Goal: Task Accomplishment & Management: Complete application form

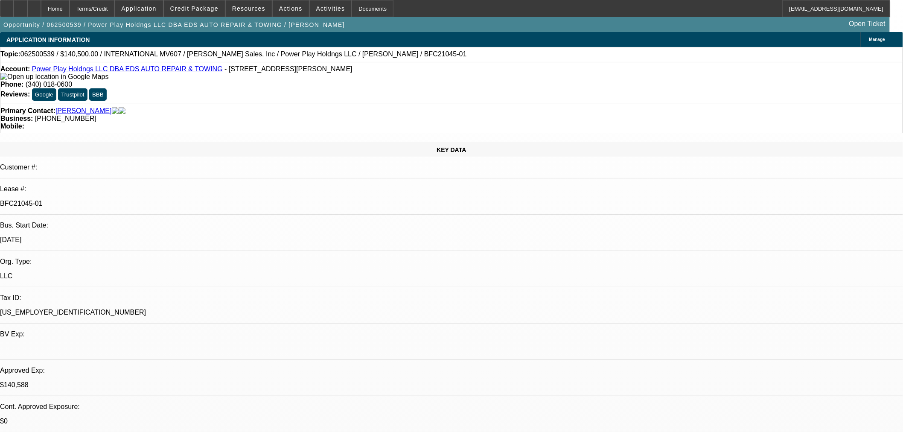
select select "0"
select select "2"
select select "0.1"
select select "4"
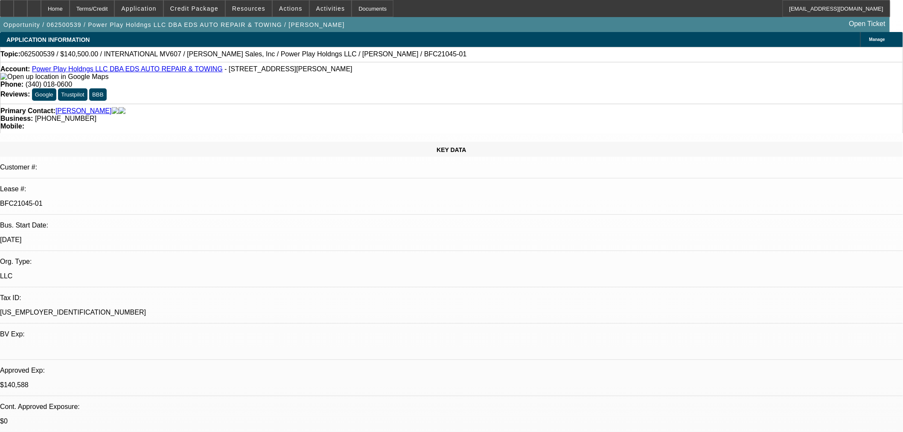
select select "0"
select select "2"
select select "0.1"
select select "4"
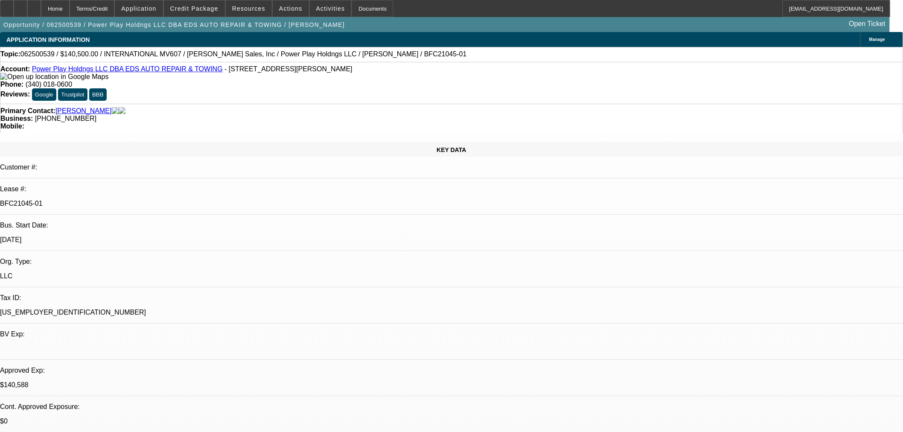
select select "0.1"
select select "2"
select select "0.1"
select select "4"
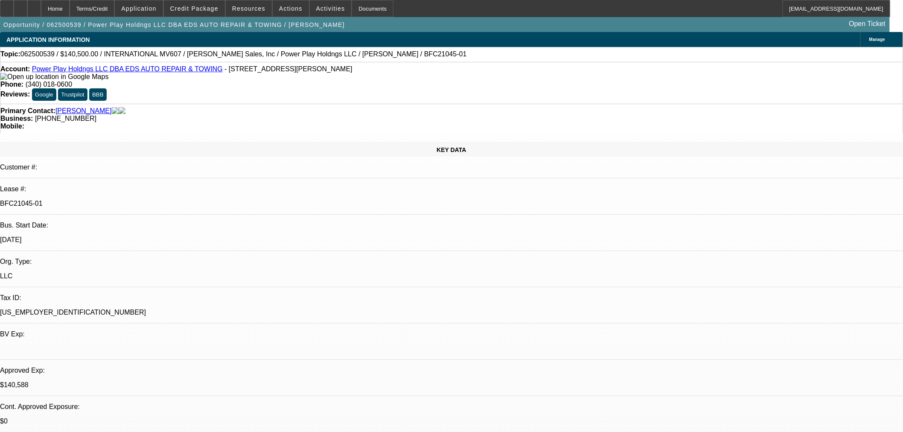
select select "2"
select select "0.1"
select select "4"
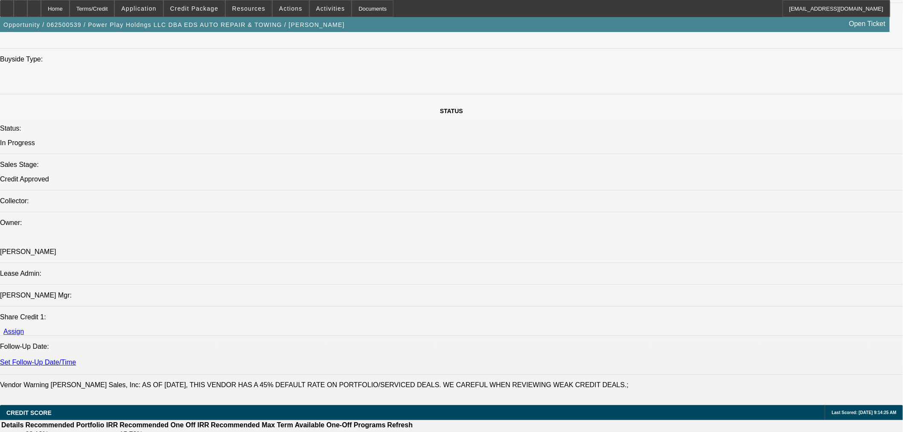
scroll to position [1043, 0]
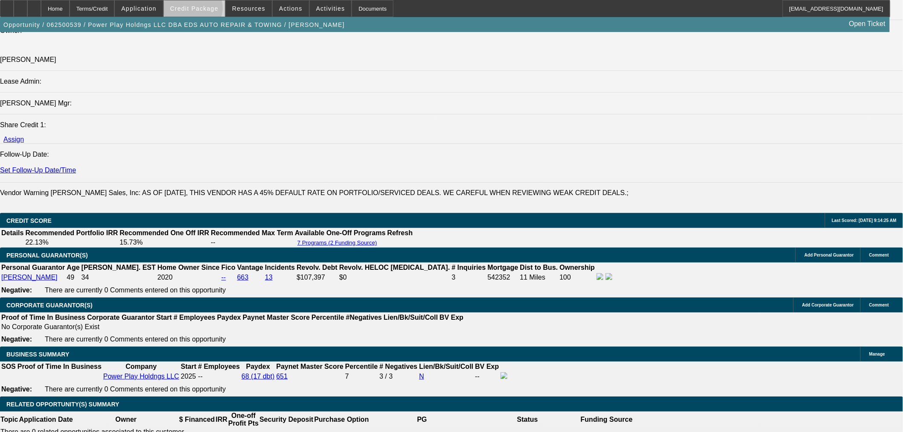
click at [207, 10] on span "Credit Package" at bounding box center [194, 8] width 48 height 7
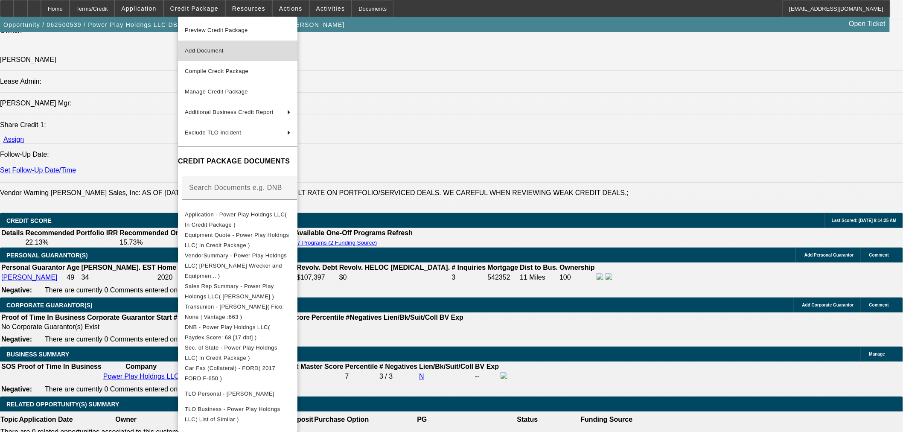
click at [202, 44] on button "Add Document" at bounding box center [237, 51] width 119 height 20
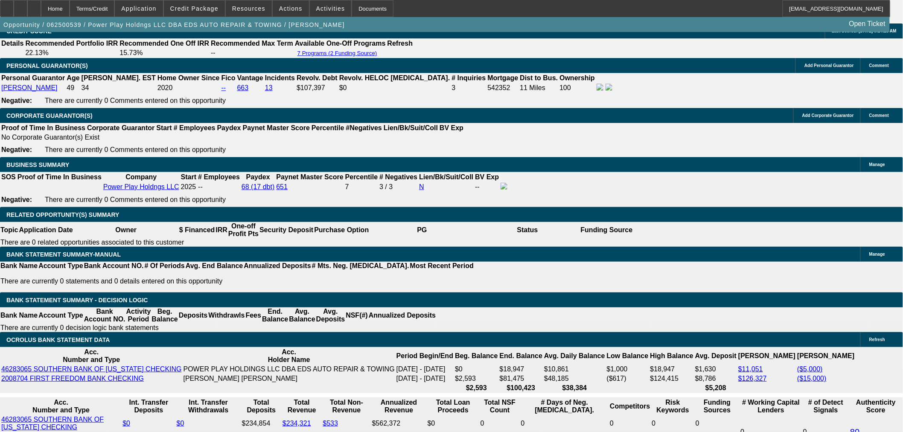
scroll to position [1469, 0]
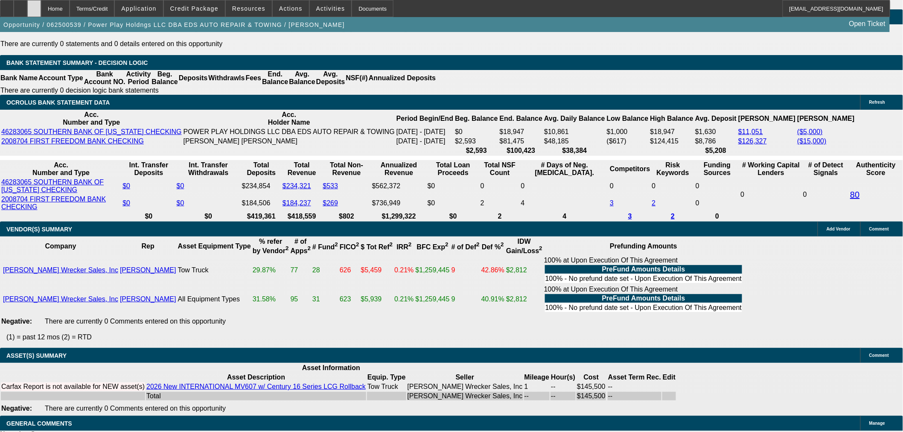
click at [41, 8] on div at bounding box center [34, 8] width 14 height 17
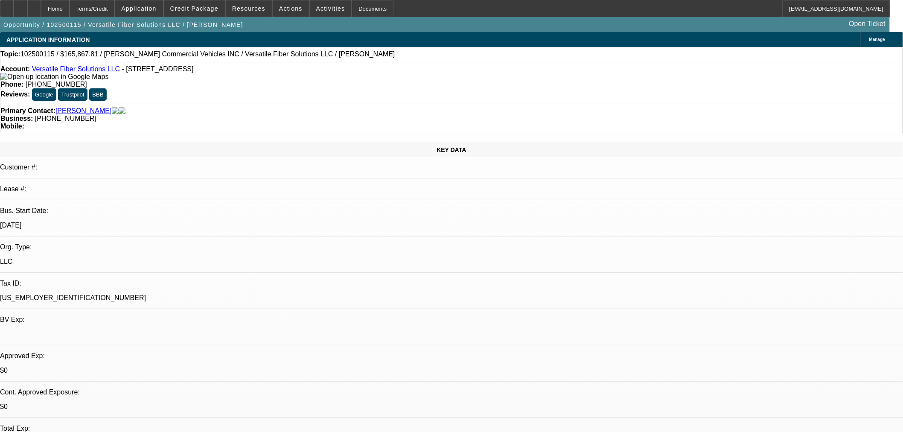
select select "0"
select select "2"
select select "0.1"
select select "4"
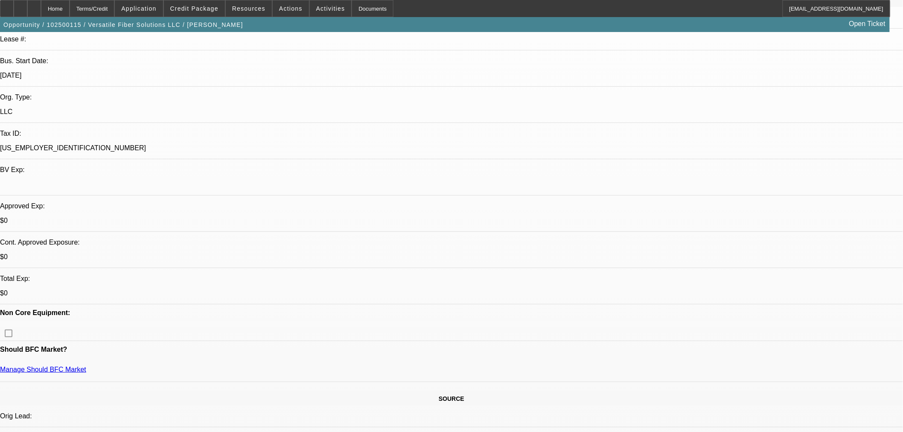
scroll to position [237, 0]
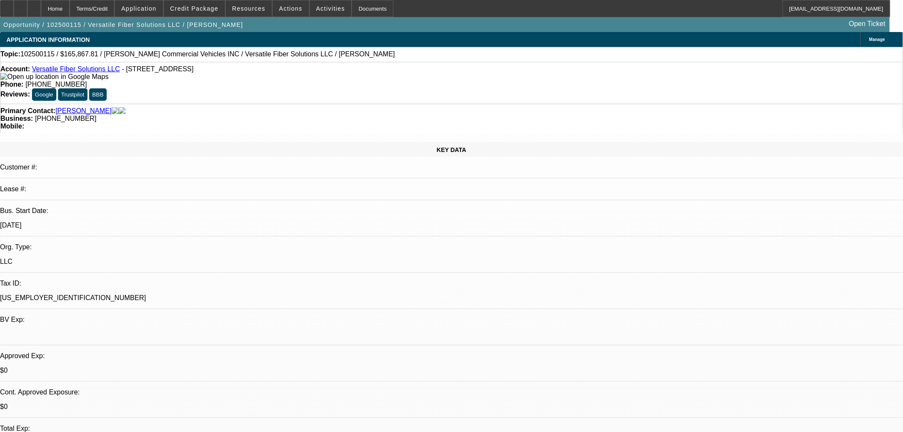
drag, startPoint x: 206, startPoint y: 73, endPoint x: 116, endPoint y: 72, distance: 90.0
click at [116, 72] on div "Account: Versatile Fiber Solutions LLC - 1606 Olive St, Reading, PA 19604" at bounding box center [451, 72] width 902 height 15
copy span "1606 Olive St, Reading, PA 19604"
drag, startPoint x: 194, startPoint y: 19, endPoint x: 202, endPoint y: 16, distance: 8.8
click at [195, 19] on span "button" at bounding box center [123, 25] width 247 height 20
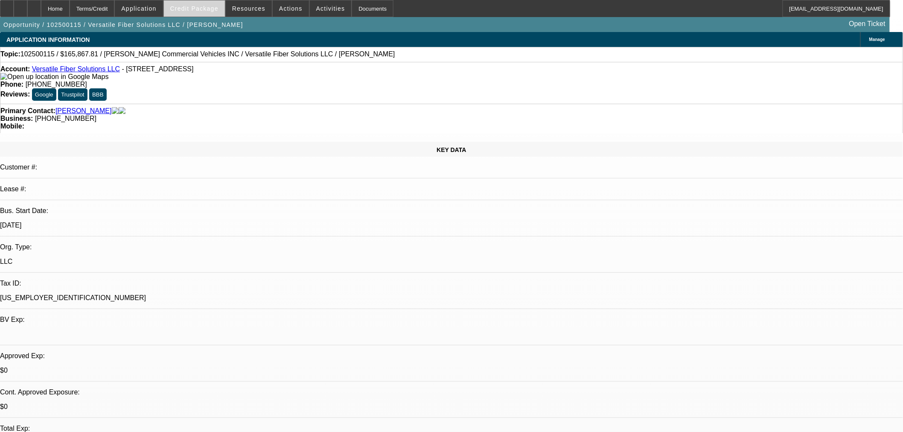
click at [210, 6] on span "Credit Package" at bounding box center [194, 8] width 48 height 7
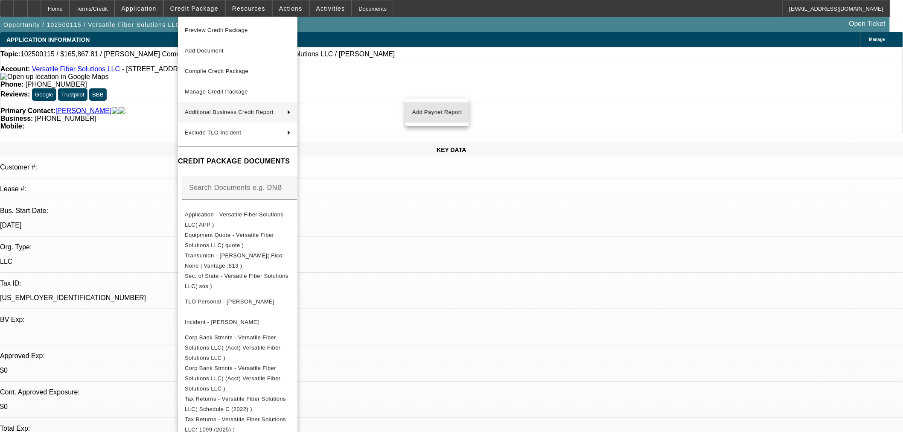
drag, startPoint x: 462, startPoint y: 112, endPoint x: 429, endPoint y: 158, distance: 56.8
click at [462, 112] on button "Add Paynet Report" at bounding box center [437, 112] width 64 height 20
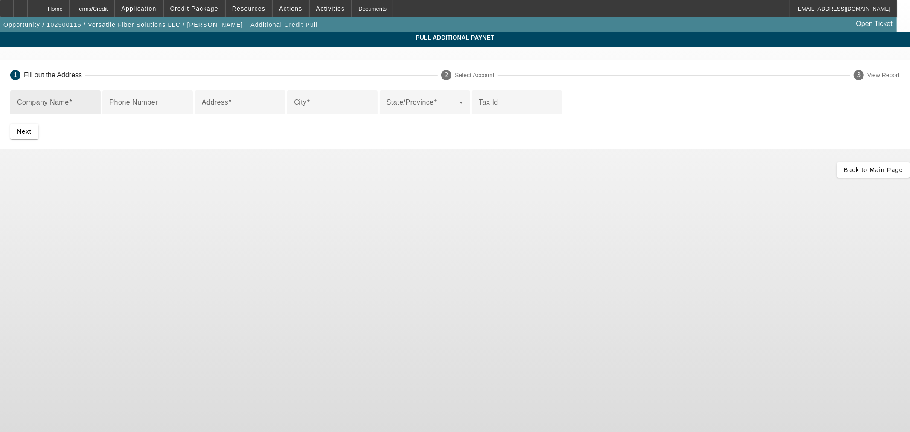
click at [94, 106] on input "Company Name" at bounding box center [55, 106] width 77 height 10
type input "Andrew Stringer"
click at [279, 111] on input "Address" at bounding box center [240, 106] width 77 height 10
paste input "1606 Olive St, Reading, PA 19604"
drag, startPoint x: 319, startPoint y: 170, endPoint x: 269, endPoint y: 172, distance: 49.5
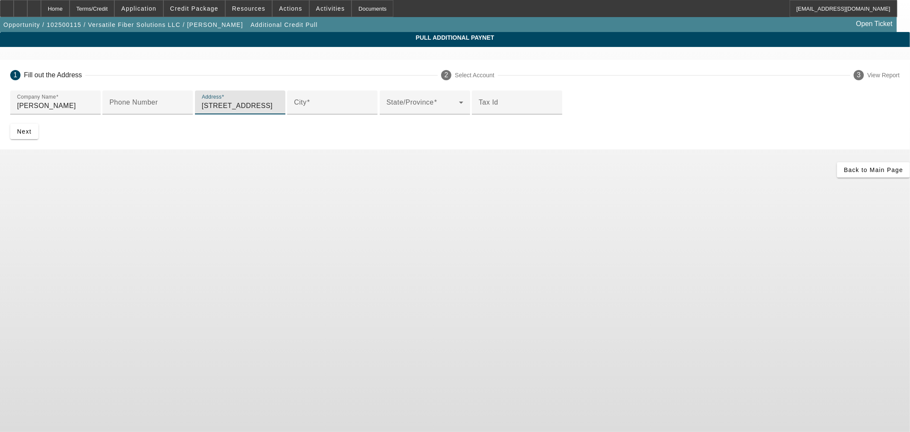
click at [269, 111] on input "1606 Olive St, Reading, PA 19604" at bounding box center [240, 106] width 77 height 10
type input "1606 Olive St"
click at [294, 111] on input "City" at bounding box center [332, 106] width 77 height 10
type input "E"
click at [73, 105] on span at bounding box center [70, 102] width 3 height 7
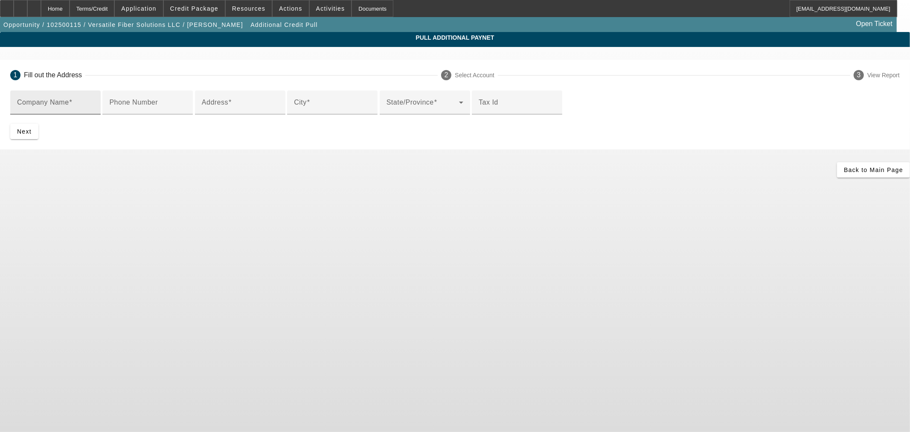
click at [94, 105] on input "Company Name" at bounding box center [55, 106] width 77 height 10
click at [70, 10] on div "Home" at bounding box center [55, 8] width 29 height 17
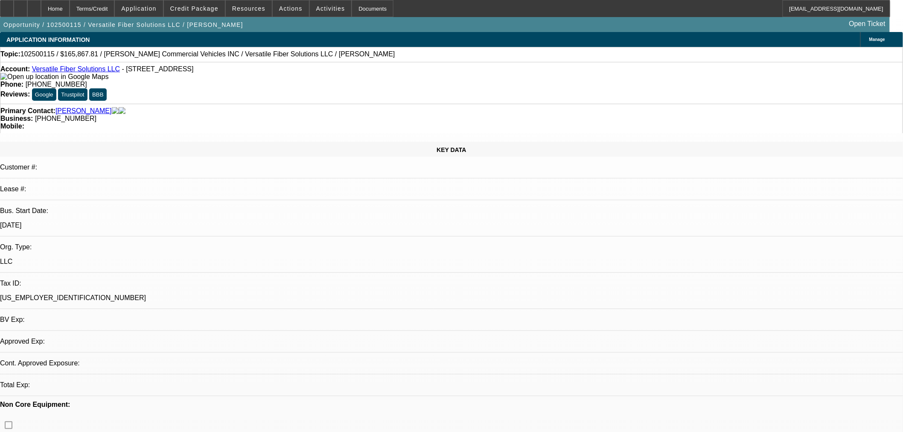
select select "0"
select select "2"
select select "0.1"
select select "4"
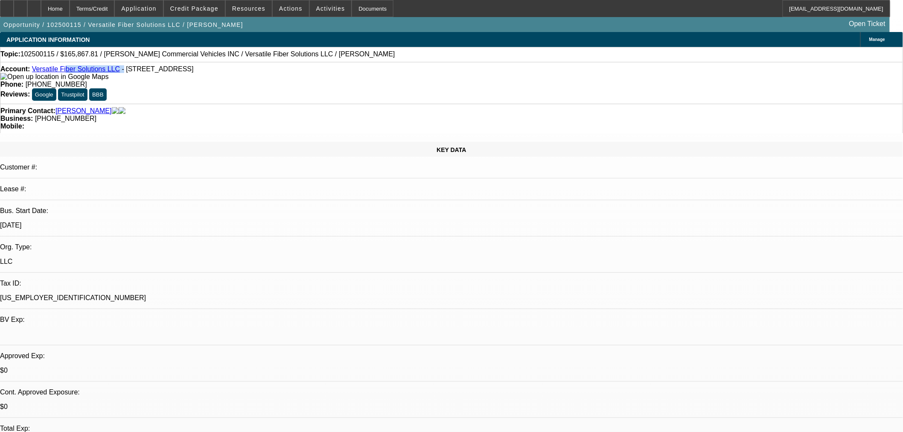
drag, startPoint x: 114, startPoint y: 70, endPoint x: 70, endPoint y: 73, distance: 44.1
click at [68, 73] on div "Account: Versatile Fiber Solutions LLC - 1606 Olive St, Reading, PA 19604" at bounding box center [451, 72] width 902 height 15
drag, startPoint x: 198, startPoint y: 71, endPoint x: 116, endPoint y: 70, distance: 82.8
click at [116, 70] on div "Account: Versatile Fiber Solutions LLC - [STREET_ADDRESS]" at bounding box center [451, 72] width 902 height 15
copy span "[STREET_ADDRESS]"
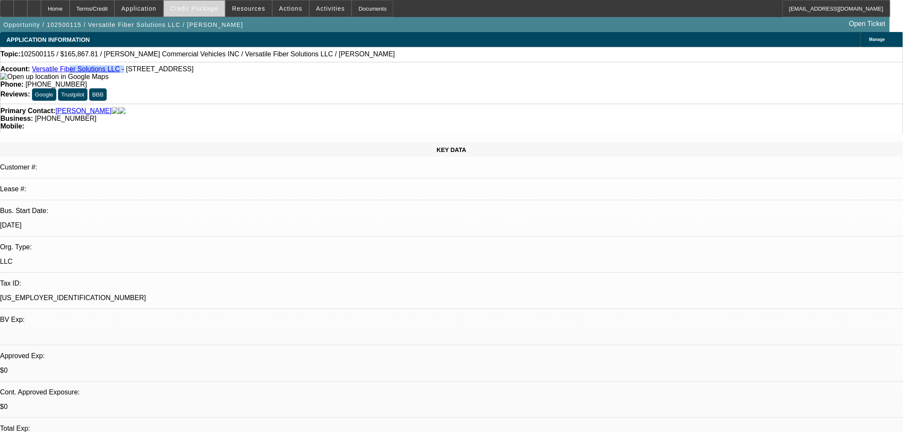
click at [198, 3] on span at bounding box center [194, 8] width 61 height 20
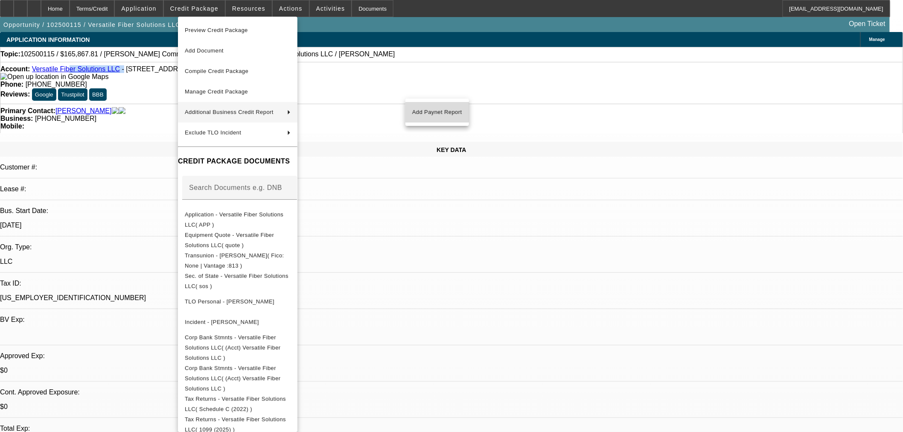
click at [433, 108] on span "Add Paynet Report" at bounding box center [437, 112] width 50 height 10
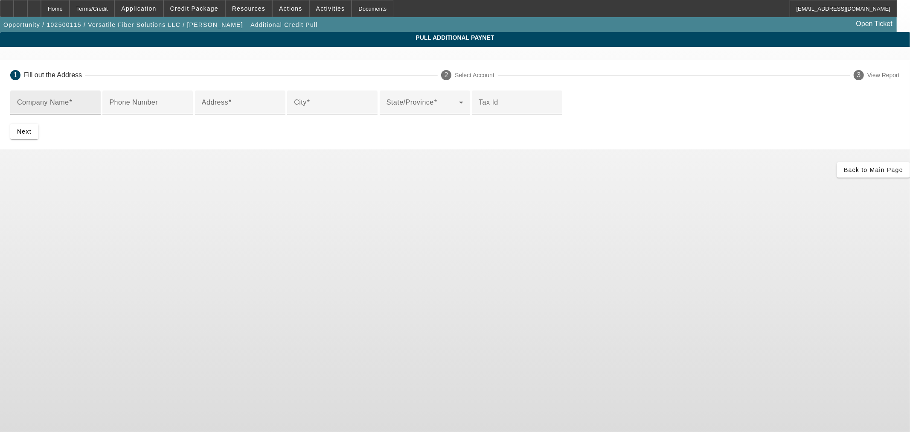
click at [94, 110] on input "Company Name" at bounding box center [55, 106] width 77 height 10
type input "[PERSON_NAME]"
click at [228, 106] on mat-label "Address" at bounding box center [215, 102] width 26 height 7
click at [242, 111] on input "Address" at bounding box center [240, 106] width 77 height 10
paste input "[STREET_ADDRESS]"
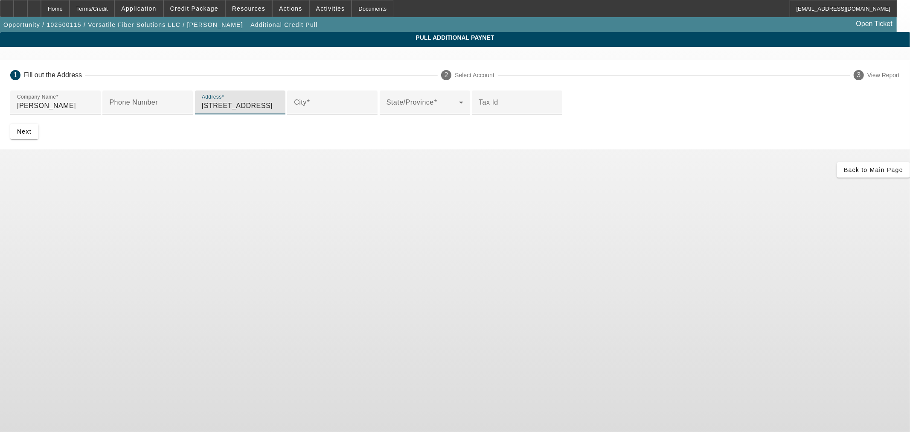
drag, startPoint x: 322, startPoint y: 171, endPoint x: 270, endPoint y: 174, distance: 52.6
click at [270, 111] on input "[STREET_ADDRESS]" at bounding box center [240, 106] width 77 height 10
type input "[STREET_ADDRESS]"
click at [297, 111] on input "City" at bounding box center [332, 106] width 77 height 10
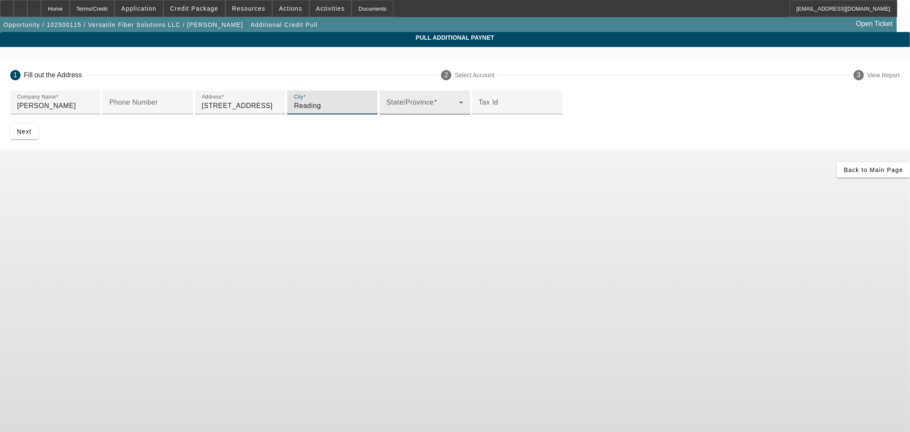
type input "Reading"
drag, startPoint x: 392, startPoint y: 235, endPoint x: 392, endPoint y: 240, distance: 5.5
click at [392, 111] on span at bounding box center [422, 106] width 73 height 10
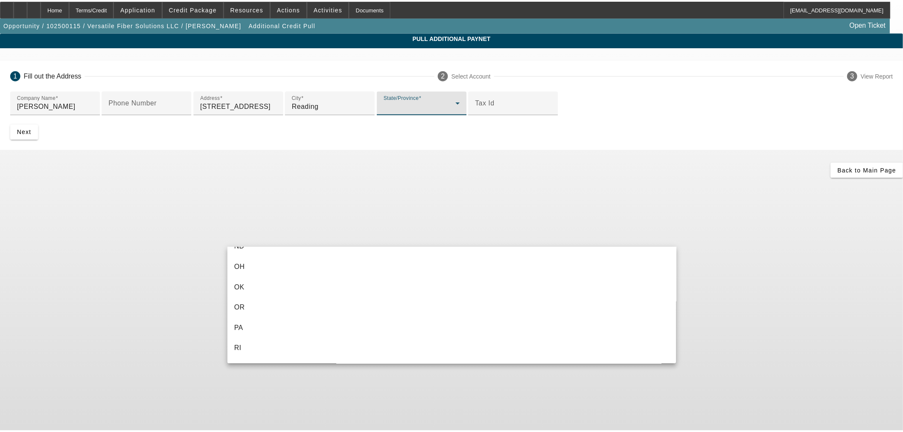
scroll to position [711, 0]
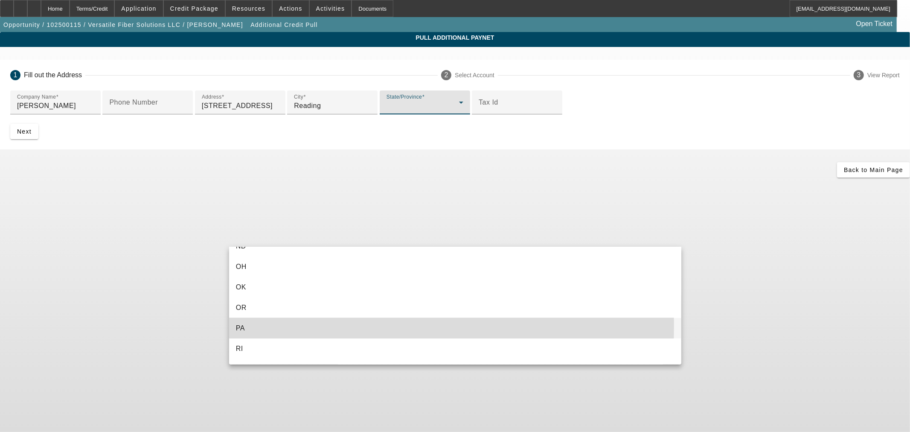
click at [234, 325] on mat-option "PA" at bounding box center [455, 328] width 452 height 20
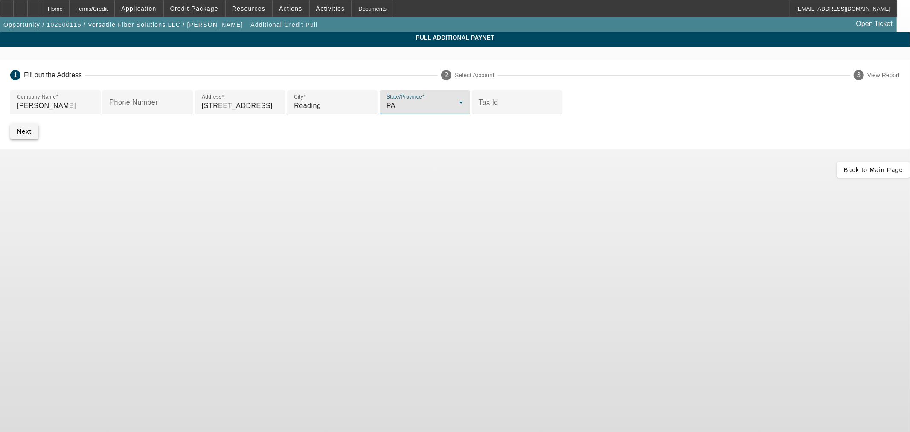
click at [32, 135] on span "Next" at bounding box center [24, 131] width 15 height 7
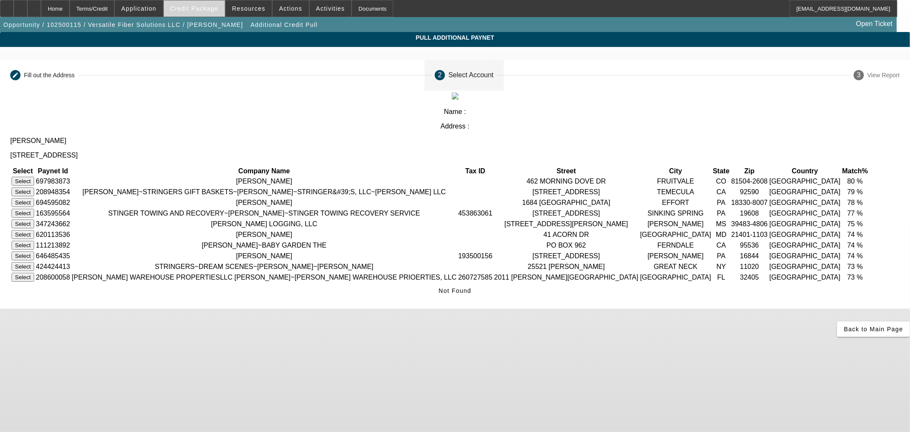
click at [192, 7] on span "Credit Package" at bounding box center [194, 8] width 48 height 7
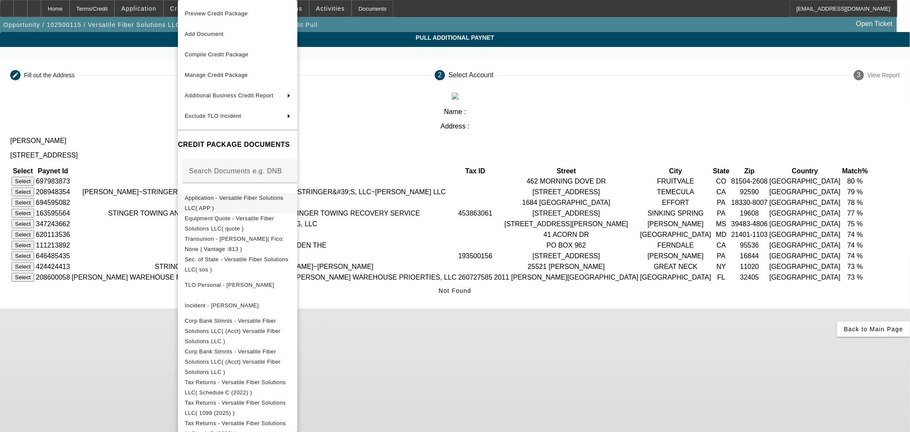
click at [191, 197] on span "Application - Versatile Fiber Solutions LLC( APP )" at bounding box center [234, 203] width 99 height 17
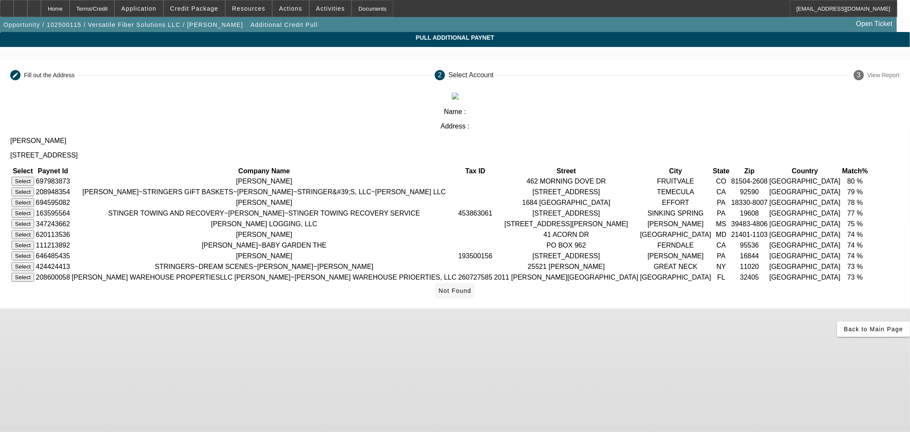
click at [471, 294] on span "Not Found" at bounding box center [455, 290] width 33 height 7
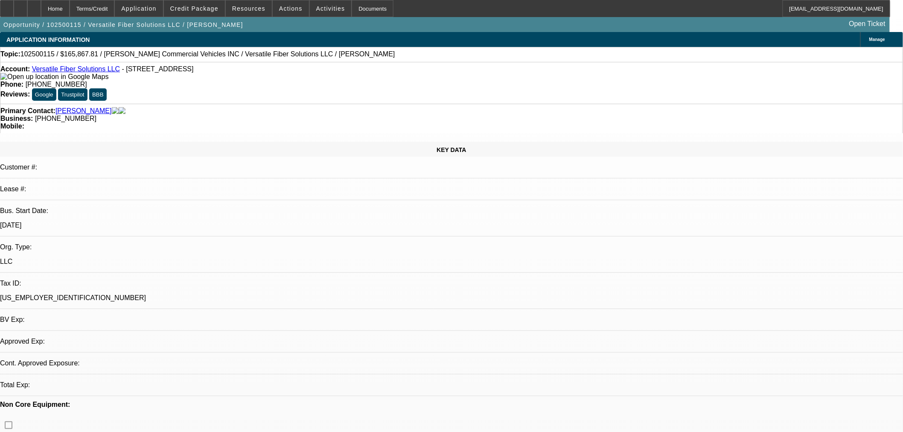
select select "0"
select select "2"
select select "0.1"
select select "4"
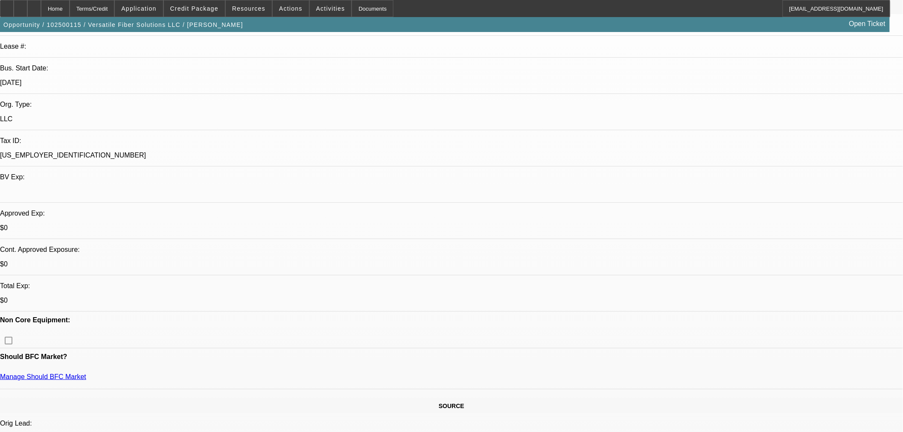
scroll to position [142, 0]
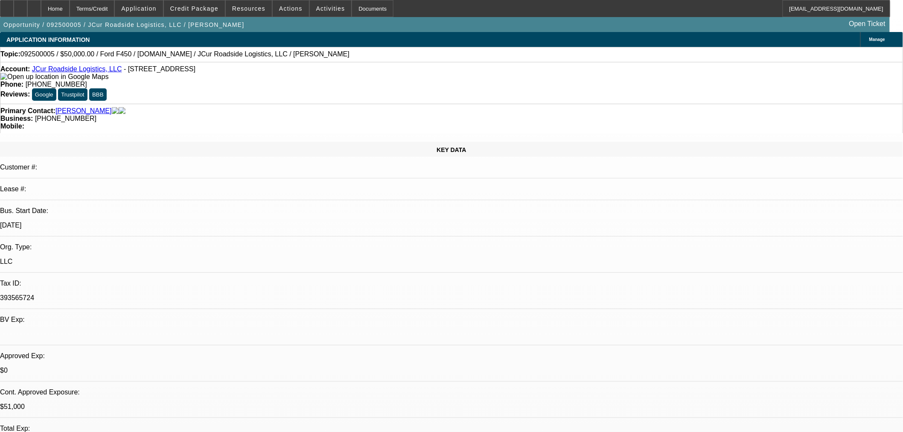
select select "0"
select select "2"
select select "0.1"
select select "4"
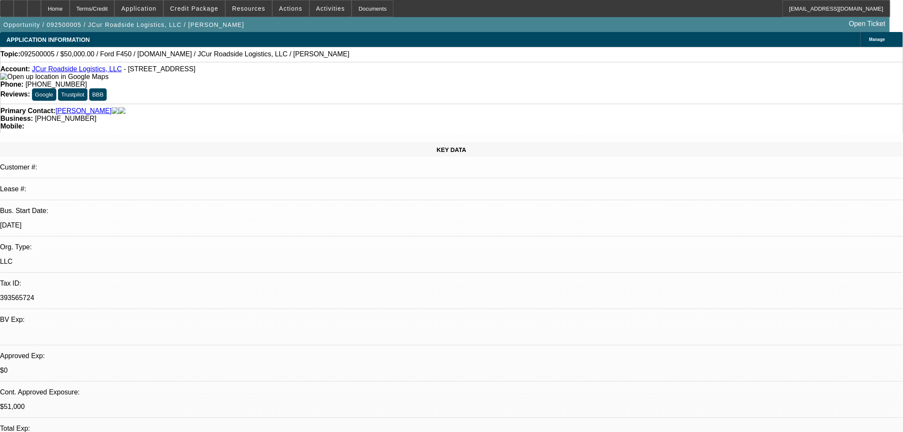
select select "0"
select select "2"
select select "0.1"
select select "4"
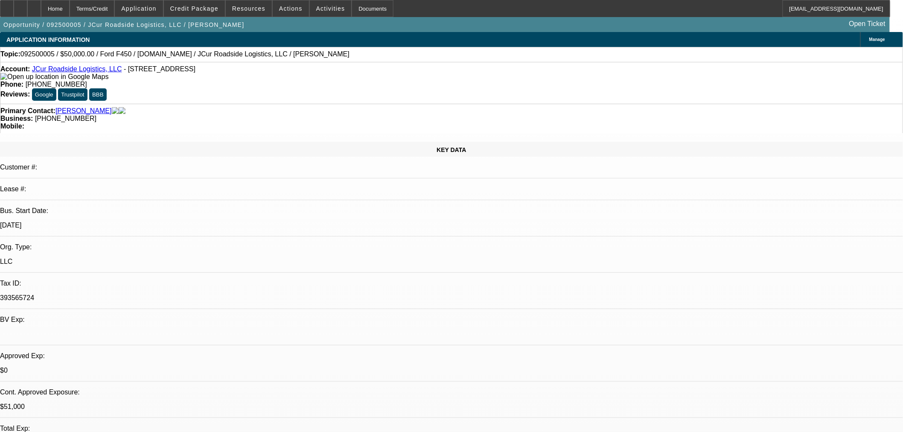
select select "0.15"
select select "2"
select select "0.1"
select select "4"
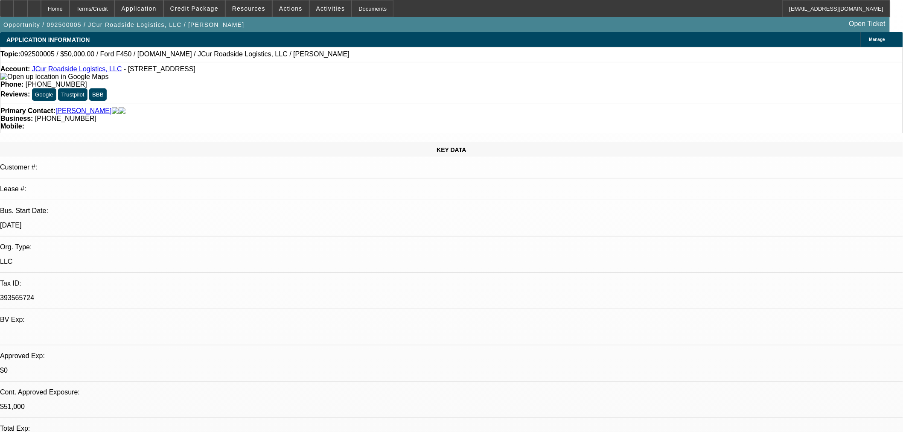
select select "0.15"
select select "2"
select select "0.1"
select select "4"
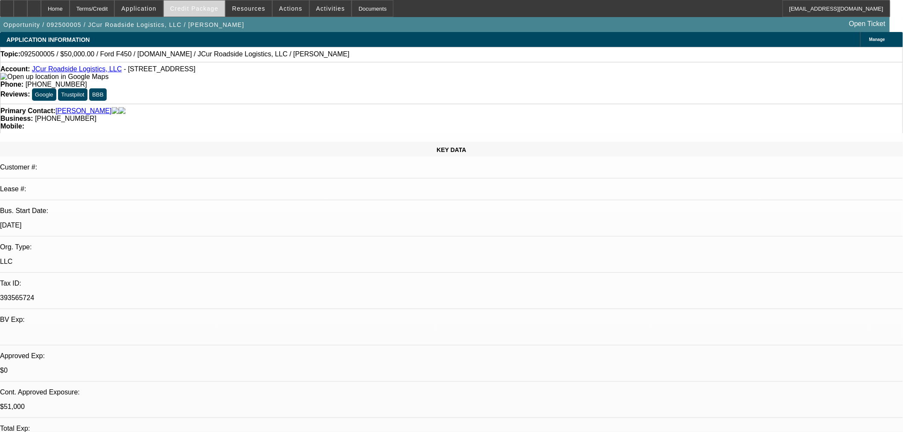
click at [195, 7] on span "Credit Package" at bounding box center [194, 8] width 48 height 7
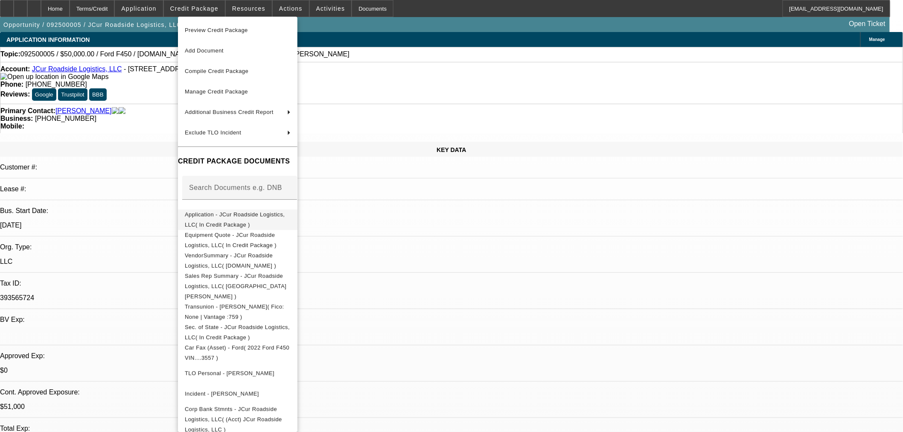
click at [246, 216] on span "Application - JCur Roadside Logistics, LLC( In Credit Package )" at bounding box center [235, 219] width 100 height 17
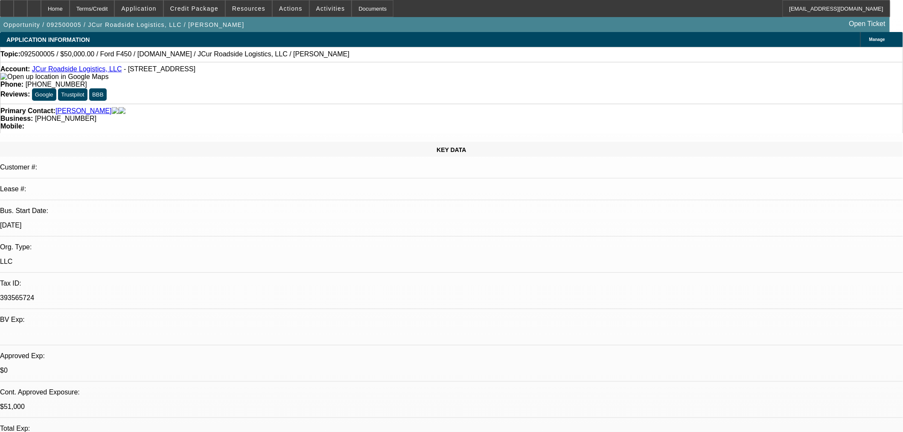
select select "0"
select select "2"
select select "0.1"
select select "4"
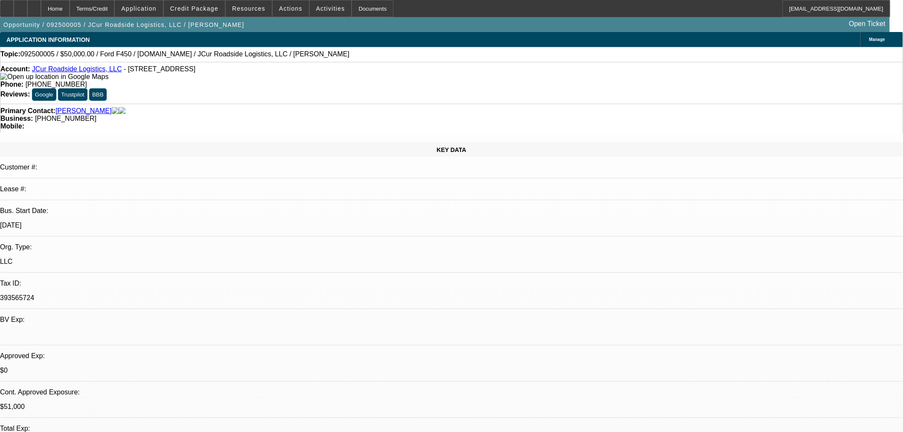
select select "0"
select select "2"
select select "0.1"
select select "4"
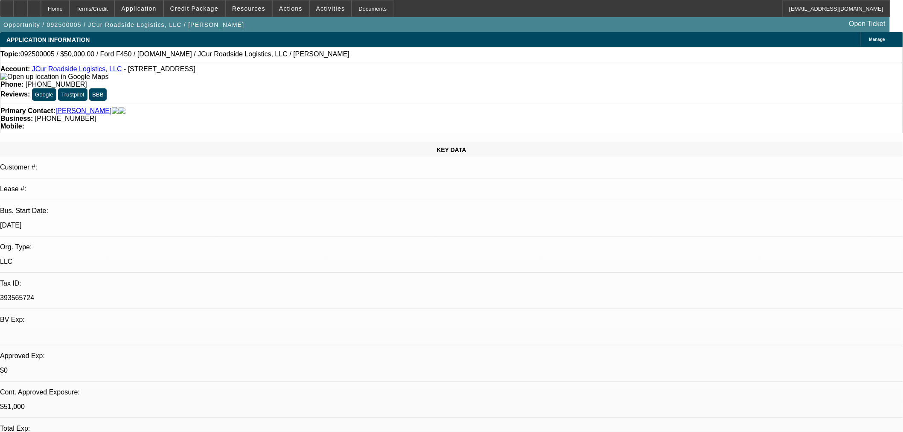
select select "0.15"
select select "2"
select select "0.1"
select select "4"
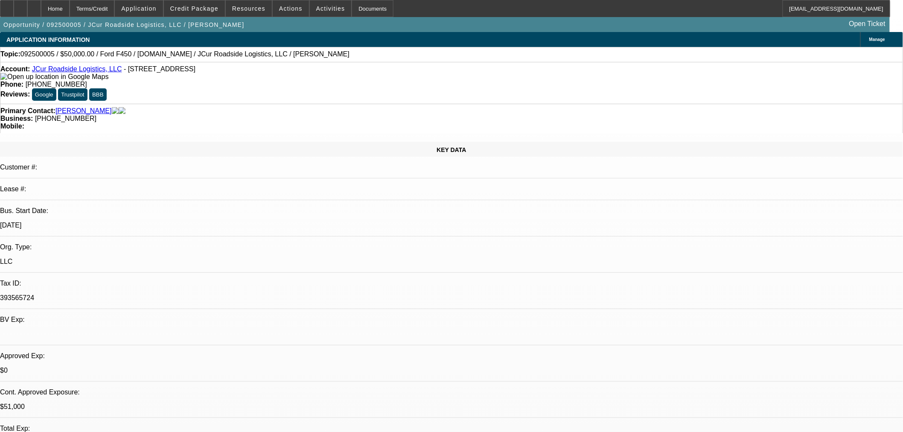
select select "0.15"
select select "2"
select select "0.1"
select select "4"
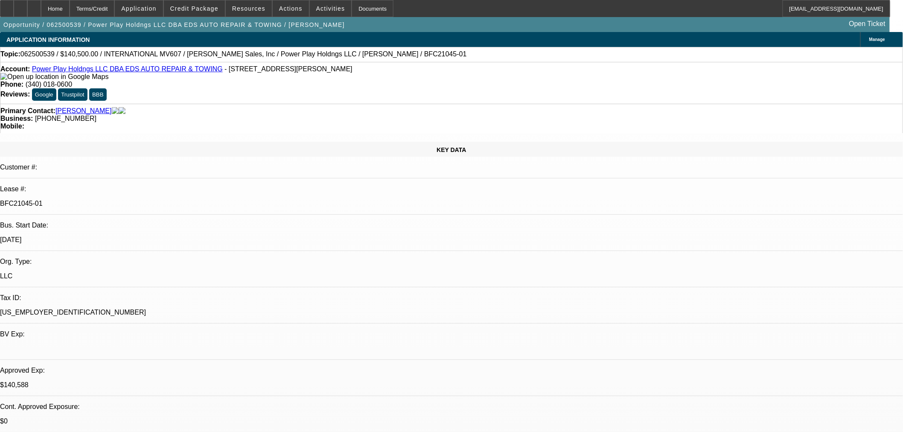
select select "0"
select select "2"
select select "0.1"
select select "4"
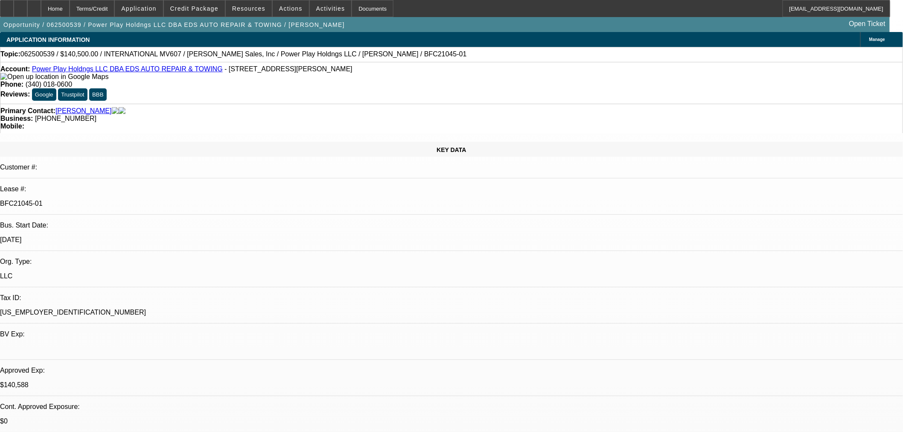
select select "0"
select select "2"
select select "0.1"
select select "4"
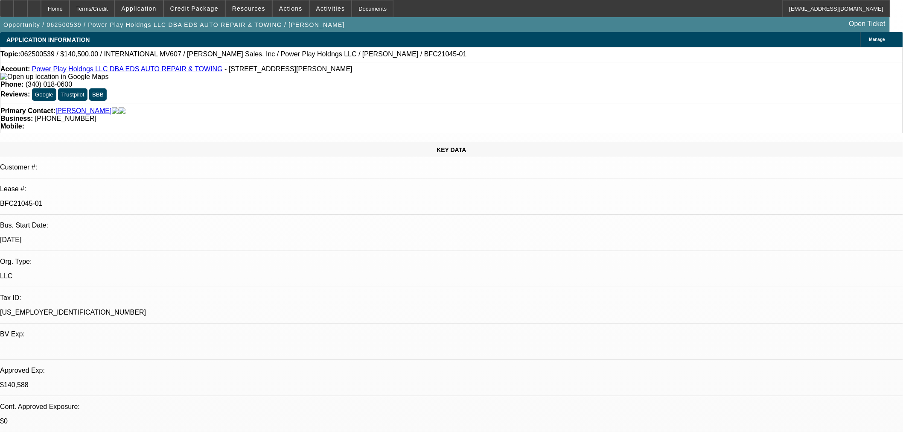
select select "0.1"
select select "2"
select select "0.1"
select select "4"
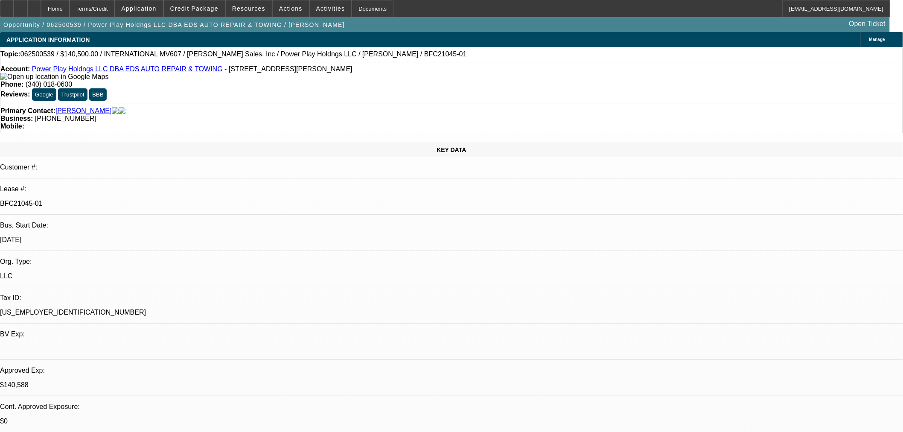
select select "2"
select select "0.1"
select select "4"
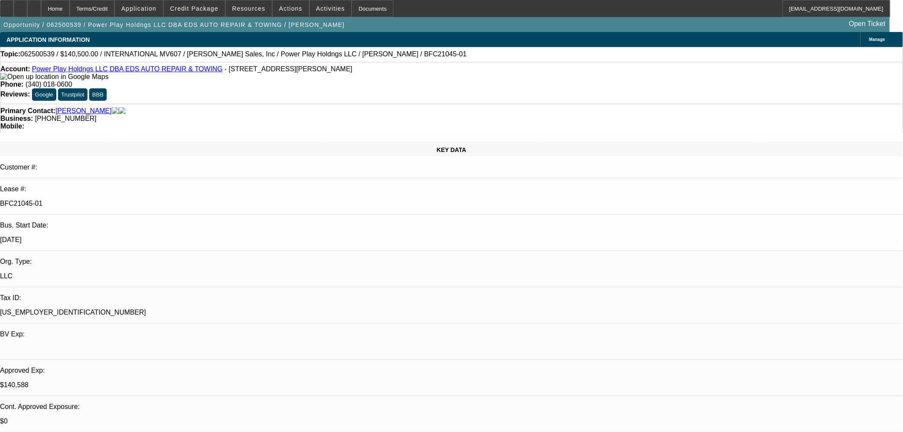
scroll to position [95, 0]
drag, startPoint x: 801, startPoint y: 288, endPoint x: 715, endPoint y: 281, distance: 86.0
copy td "Corrected invoice and DBA cert added. Hank [EMAIL_ADDRESS][DOMAIN_NAME] [PHONE_…"
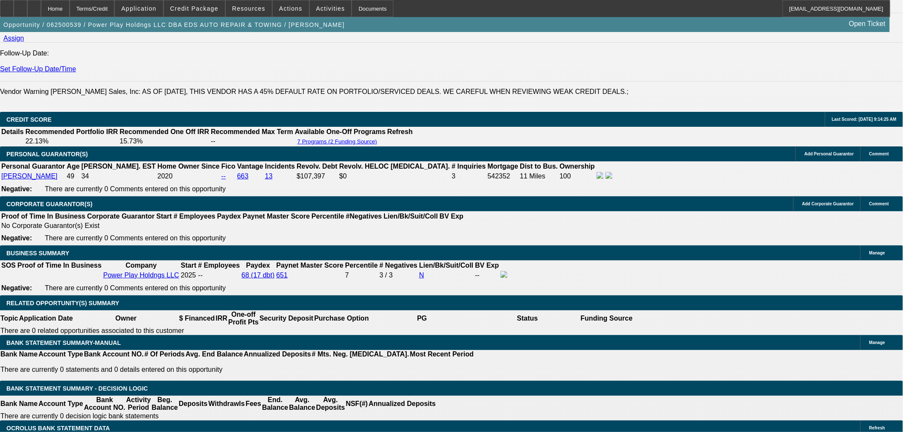
scroll to position [1232, 0]
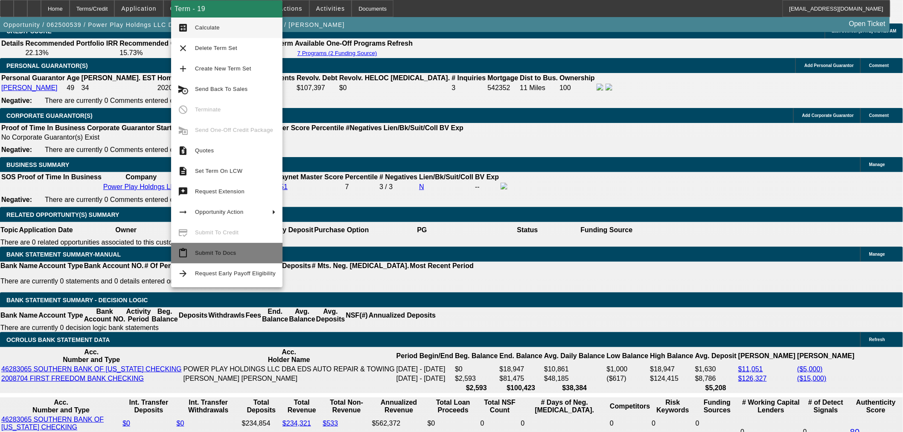
click at [223, 250] on span "Submit To Docs" at bounding box center [215, 253] width 41 height 6
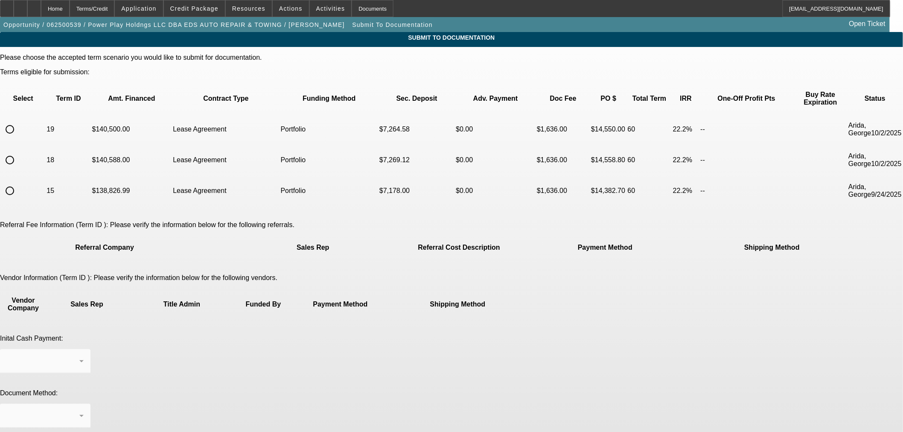
click at [20, 119] on div at bounding box center [10, 129] width 20 height 20
radio input "true"
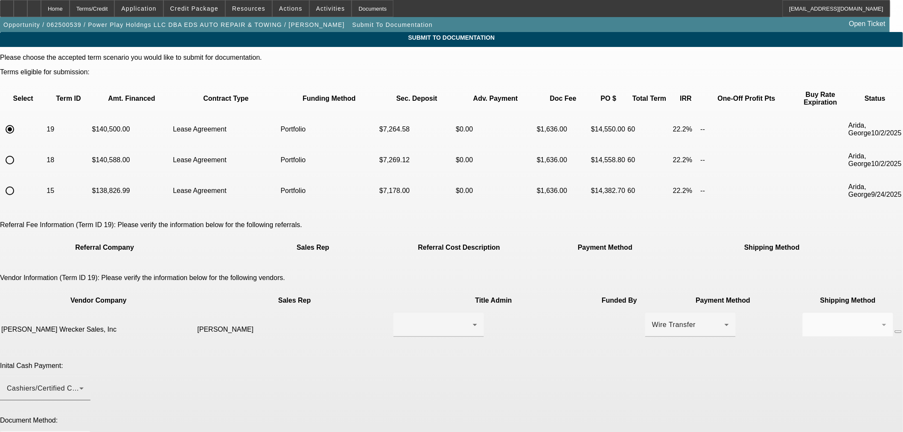
click at [79, 383] on div "Cashiers/Certified Check" at bounding box center [43, 388] width 73 height 10
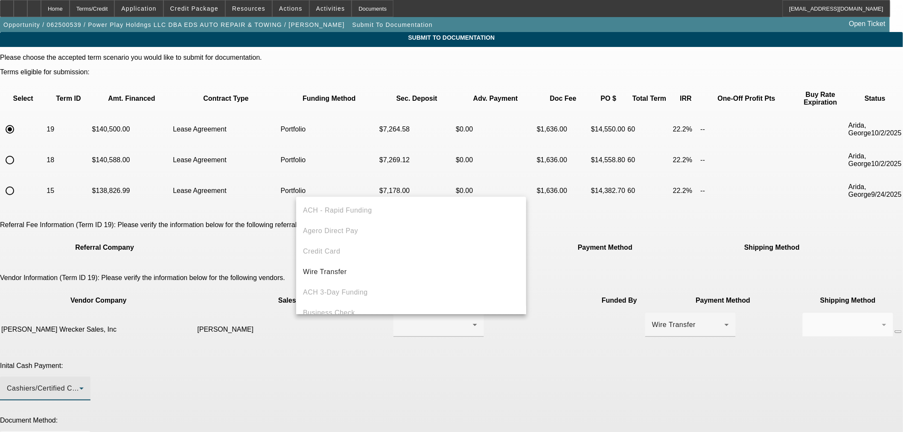
scroll to position [29, 0]
click at [122, 321] on div at bounding box center [451, 216] width 903 height 432
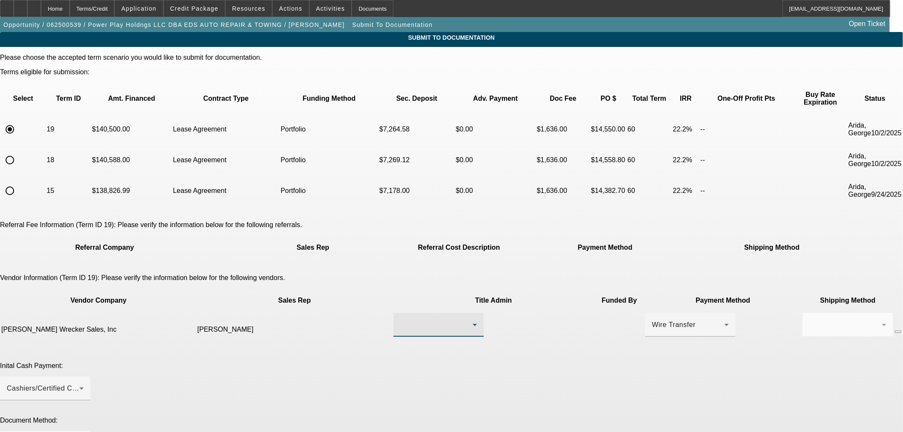
click at [400, 320] on div at bounding box center [436, 325] width 73 height 10
click at [370, 306] on span "[PERSON_NAME]" at bounding box center [388, 308] width 59 height 10
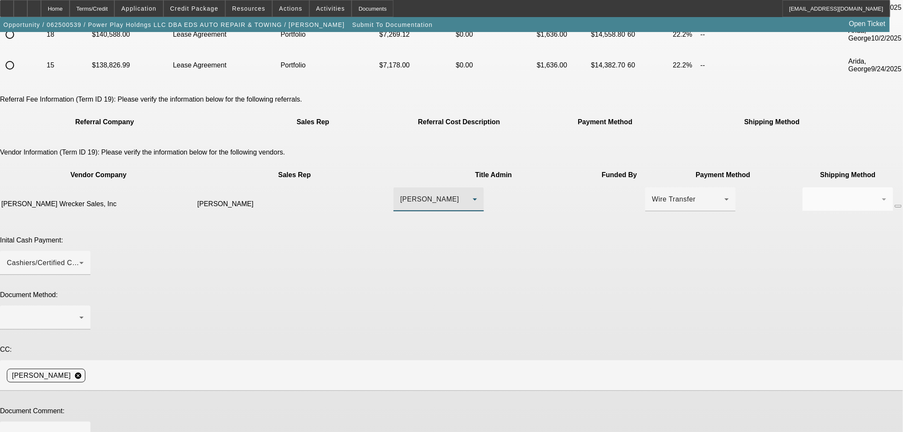
scroll to position [126, 0]
click at [84, 305] on div at bounding box center [45, 317] width 77 height 24
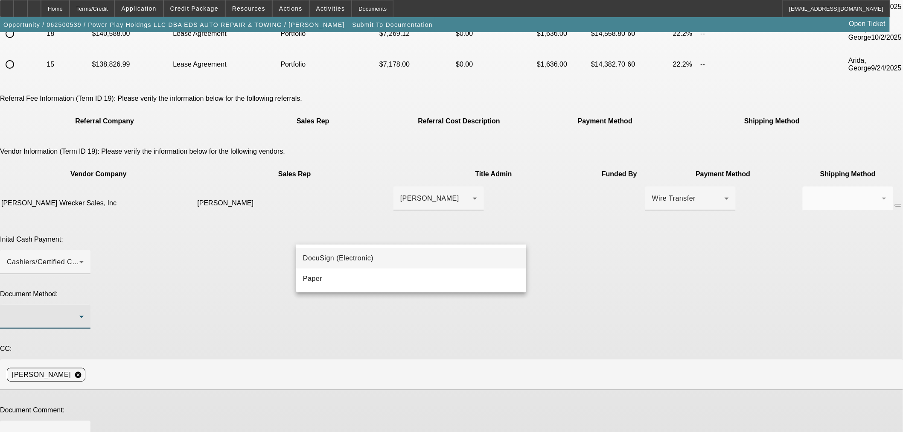
click at [412, 253] on mat-option "DocuSign (Electronic)" at bounding box center [411, 258] width 230 height 20
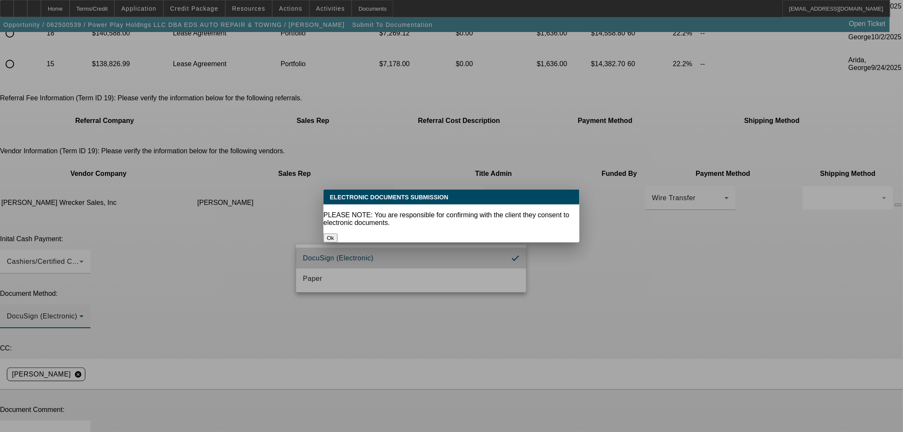
scroll to position [0, 0]
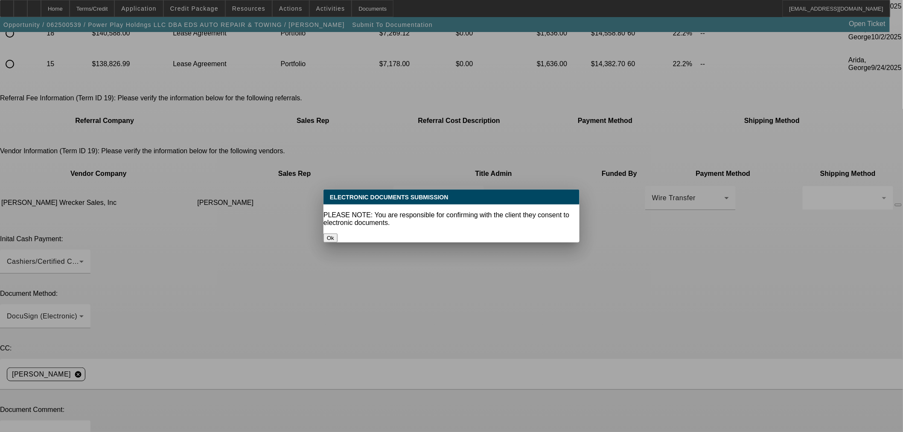
click at [337, 233] on button "Ok" at bounding box center [330, 237] width 14 height 9
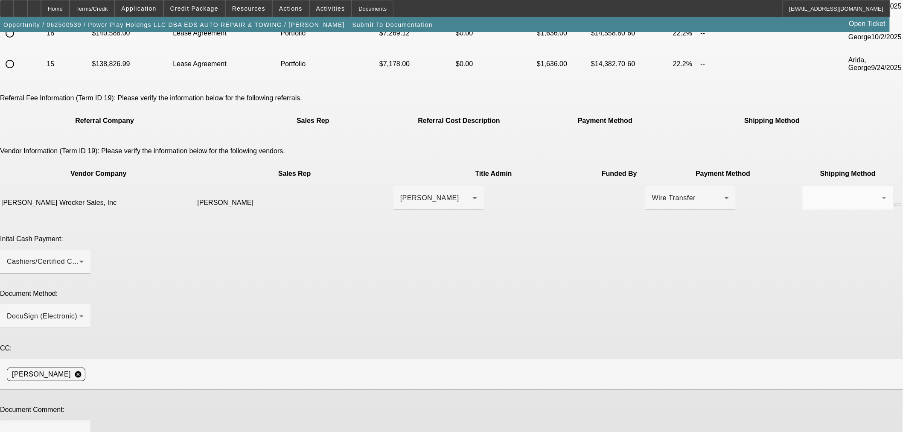
scroll to position [126, 0]
click at [84, 427] on textarea at bounding box center [45, 437] width 77 height 20
paste textarea "Corrected invoice and DBA cert added. Hank [EMAIL_ADDRESS][DOMAIN_NAME] [PHONE_…"
drag, startPoint x: 396, startPoint y: 303, endPoint x: 366, endPoint y: 305, distance: 29.9
click at [84, 427] on textarea "Corrected invoice and DBA cert added. Hank [EMAIL_ADDRESS][DOMAIN_NAME] [PHONE_…" at bounding box center [45, 437] width 77 height 20
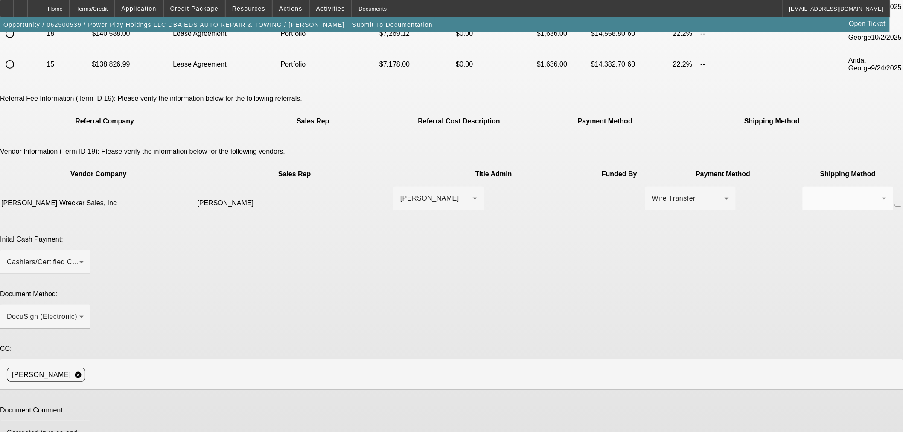
type textarea "Corrected invoice and DBA receipt added. Hank [EMAIL_ADDRESS][DOMAIN_NAME] [PHO…"
type textarea "Dealer fee removed"
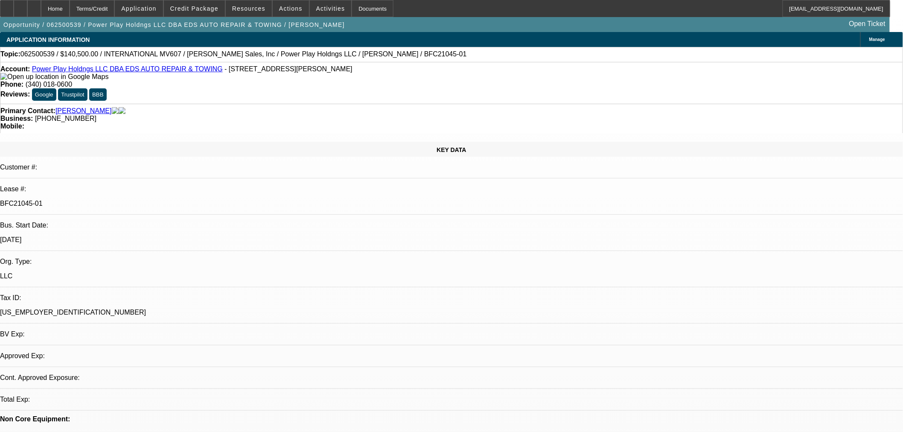
select select "0"
select select "2"
select select "0.1"
select select "4"
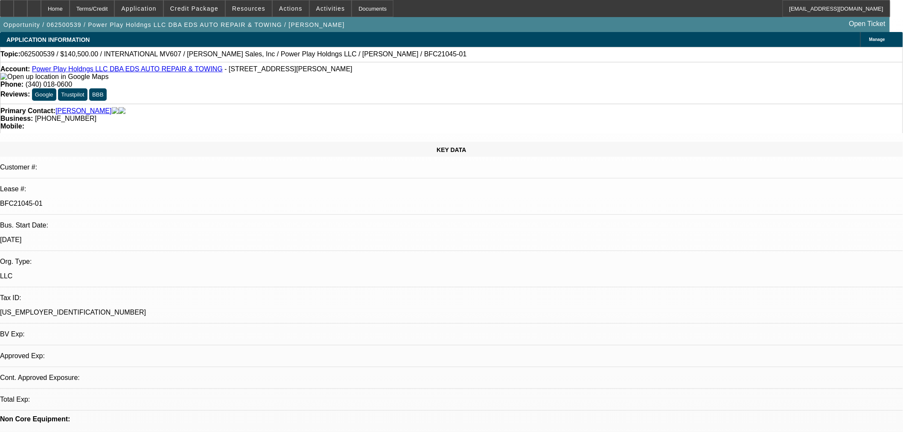
select select "0"
select select "2"
select select "0.1"
select select "4"
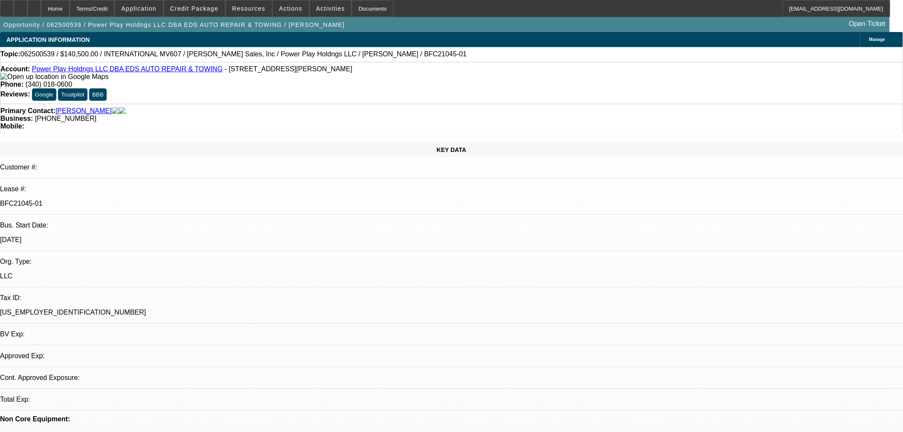
select select "0.1"
select select "2"
select select "0.1"
select select "4"
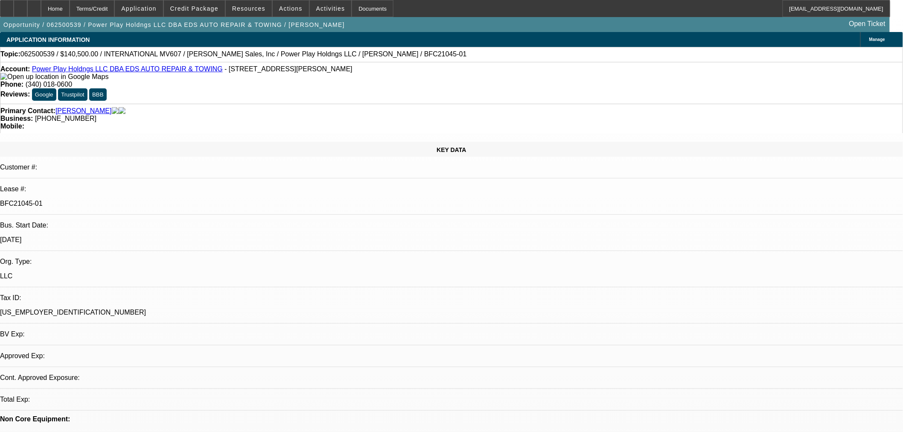
select select "2"
select select "0.1"
select select "4"
